Goal: Transaction & Acquisition: Purchase product/service

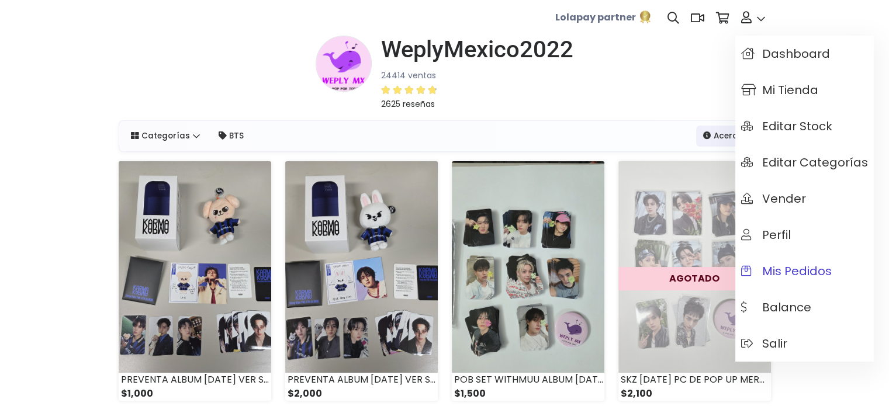
click at [794, 267] on span "Mis pedidos" at bounding box center [786, 271] width 91 height 13
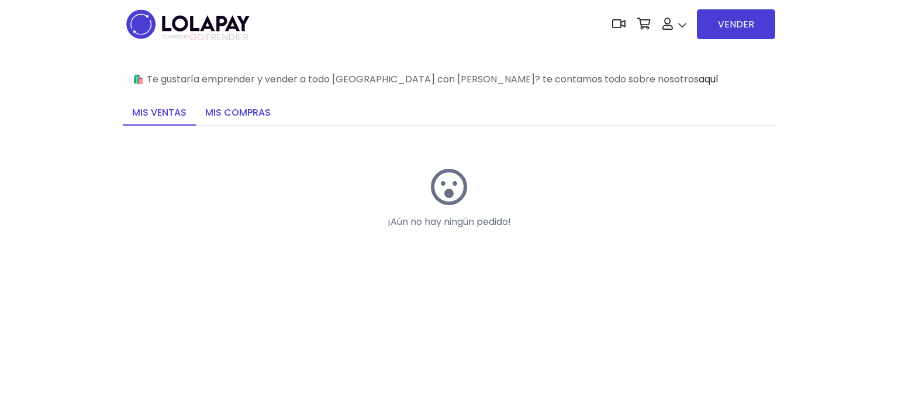
click at [260, 114] on link "Mis compras" at bounding box center [238, 113] width 84 height 25
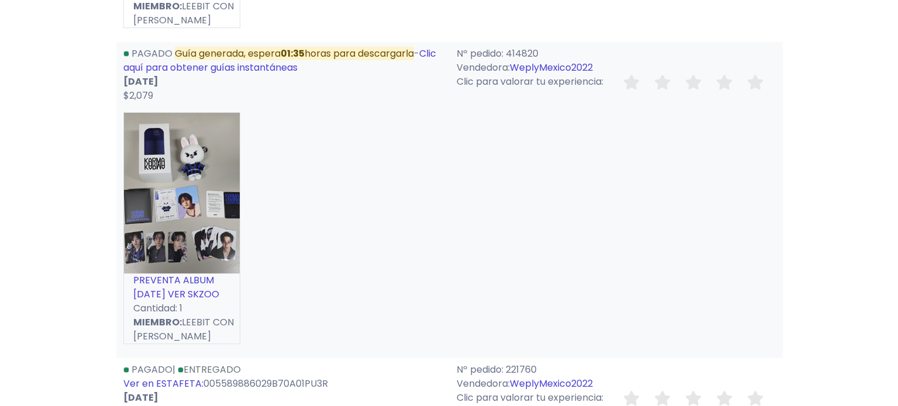
scroll to position [411, 0]
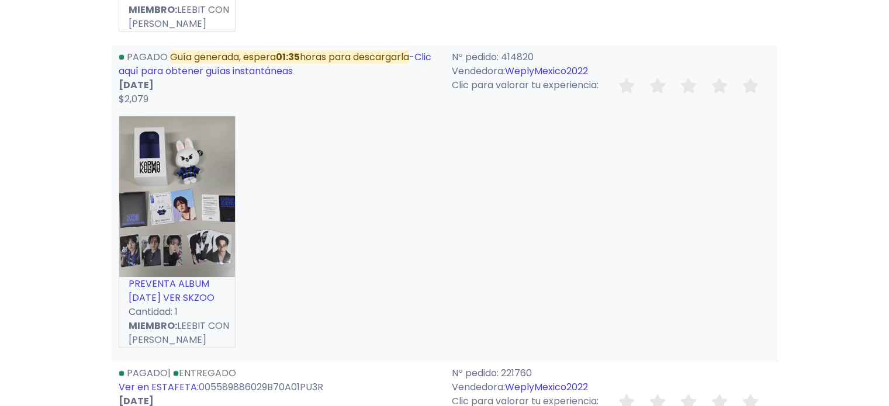
click at [255, 70] on link "Clic aquí para obtener guías instantáneas" at bounding box center [275, 63] width 313 height 27
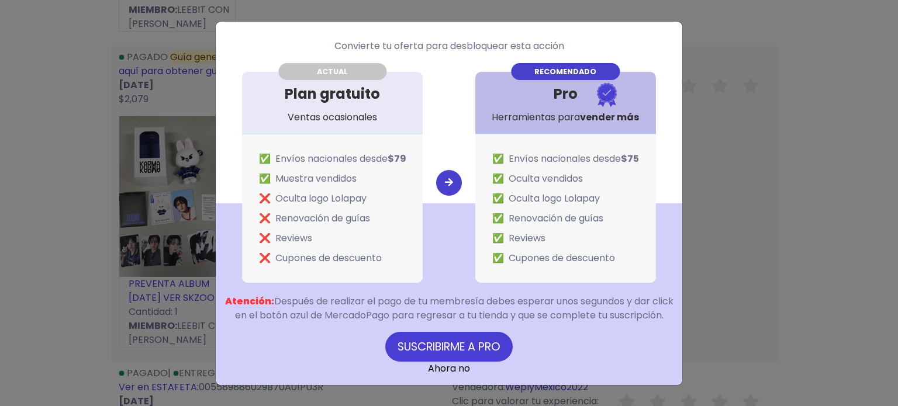
click at [449, 375] on link "Ahora no" at bounding box center [449, 368] width 42 height 13
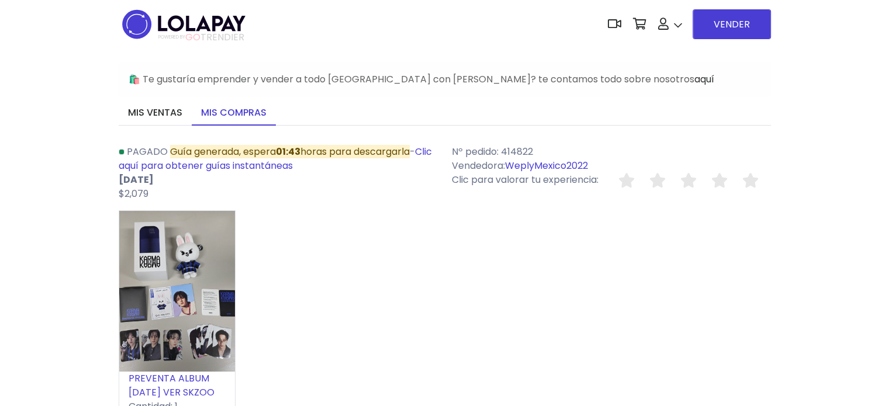
click at [187, 378] on link "PREVENTA ALBUM KARMA VER SKZOO" at bounding box center [172, 385] width 86 height 27
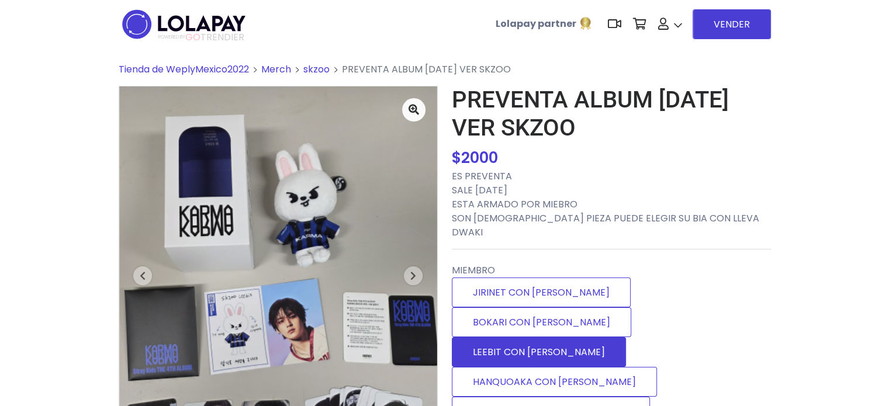
click at [512, 337] on label "LEEBIT CON [PERSON_NAME]" at bounding box center [539, 352] width 174 height 30
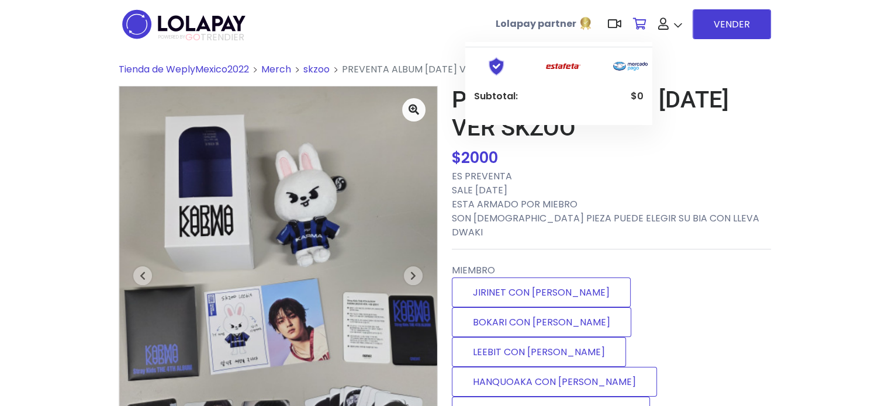
click at [646, 24] on icon at bounding box center [639, 24] width 13 height 12
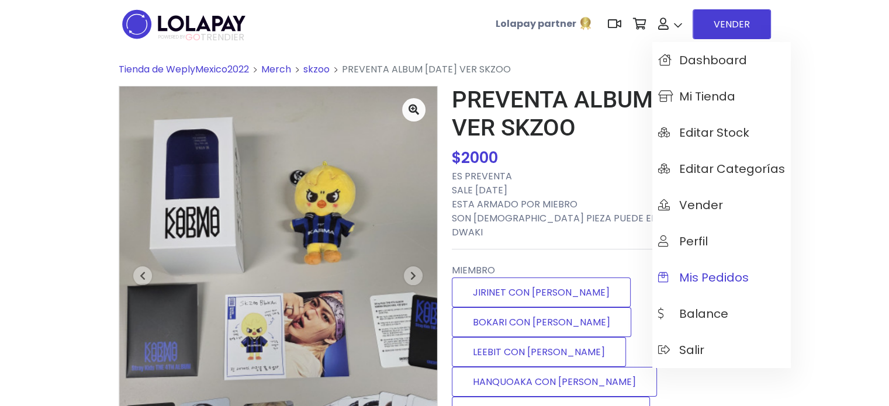
click at [696, 275] on span "Mis pedidos" at bounding box center [703, 277] width 91 height 13
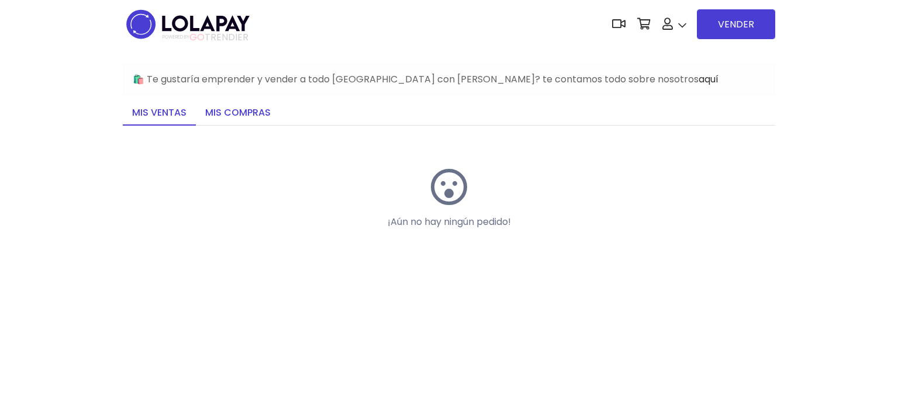
click at [253, 112] on link "Mis compras" at bounding box center [238, 113] width 84 height 25
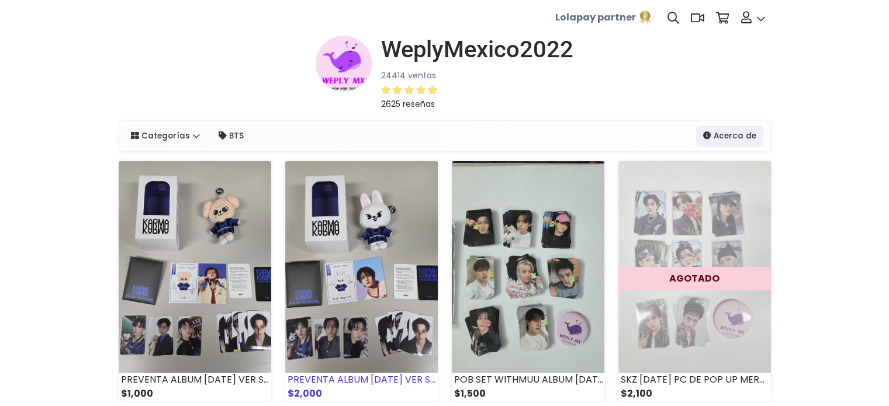
click at [316, 310] on img at bounding box center [361, 267] width 153 height 212
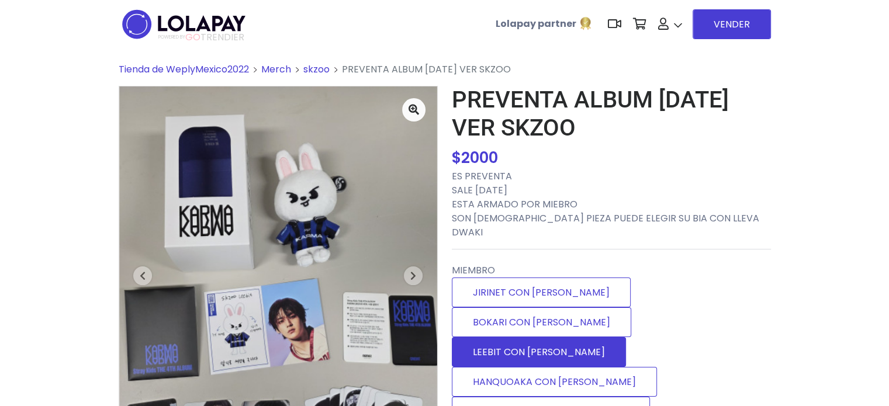
click at [555, 337] on label "LEEBIT CON [PERSON_NAME]" at bounding box center [539, 352] width 174 height 30
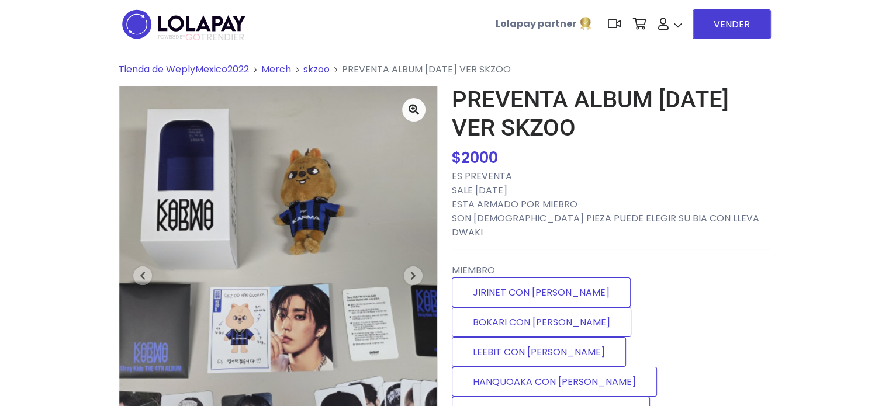
type input "*"
drag, startPoint x: 462, startPoint y: 390, endPoint x: 640, endPoint y: 178, distance: 276.8
click at [640, 178] on div "PREVENTA ALBUM KARMA VER SKZOO $ 2,000 $ 2000 ES PREVENTA SALE 15 DE SEPTIEMBRE…" at bounding box center [611, 403] width 319 height 634
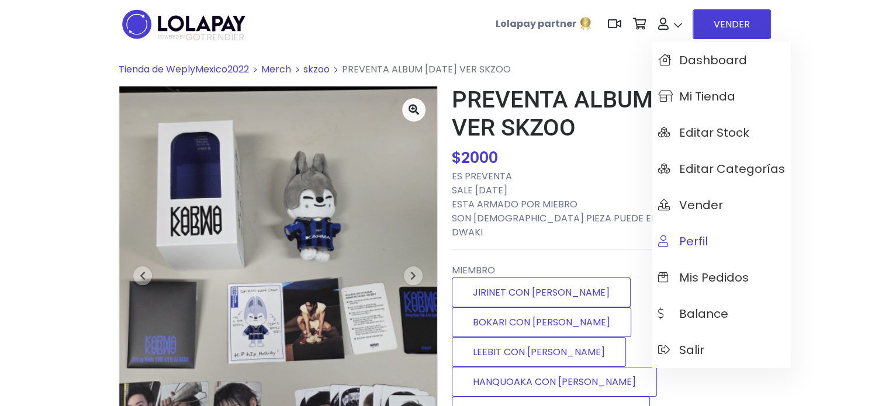
click at [702, 232] on link "Perfil" at bounding box center [722, 241] width 139 height 36
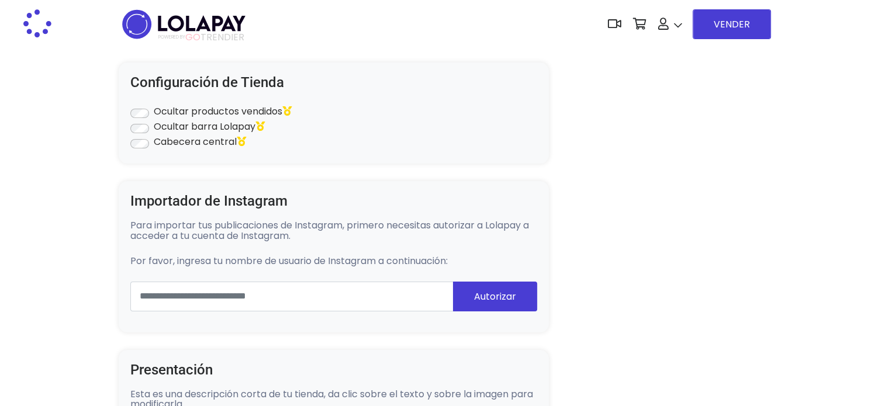
type input "**********"
type input "******"
select select "**********"
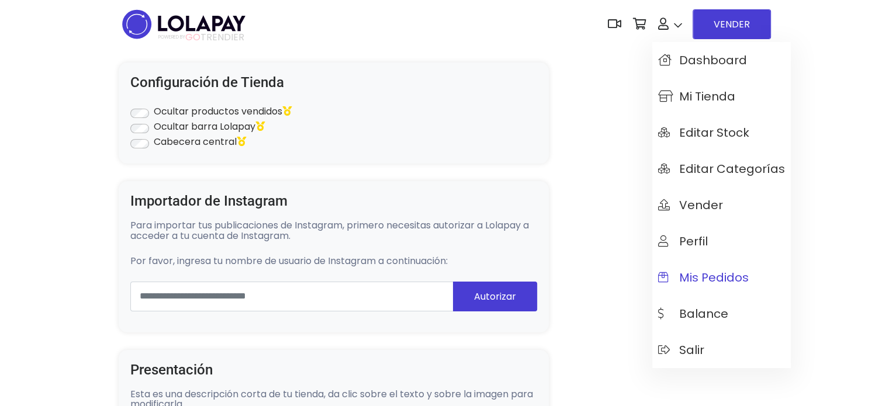
click at [717, 278] on span "Mis pedidos" at bounding box center [703, 277] width 91 height 13
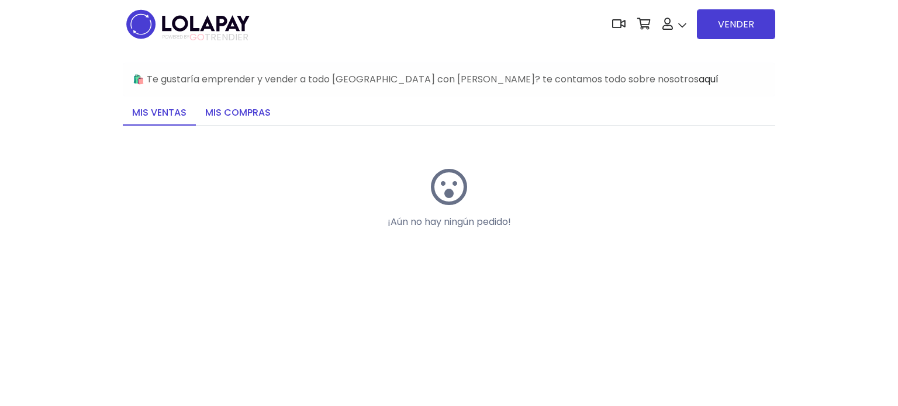
click at [246, 113] on link "Mis compras" at bounding box center [238, 113] width 84 height 25
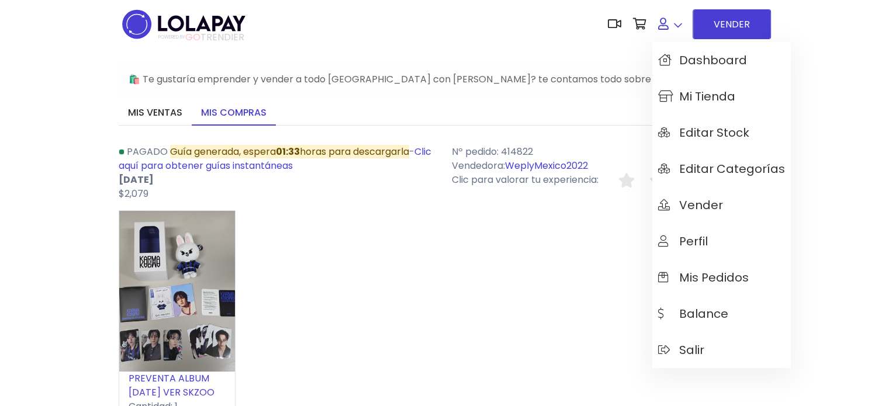
click at [676, 19] on link at bounding box center [671, 24] width 36 height 36
